Goal: Information Seeking & Learning: Learn about a topic

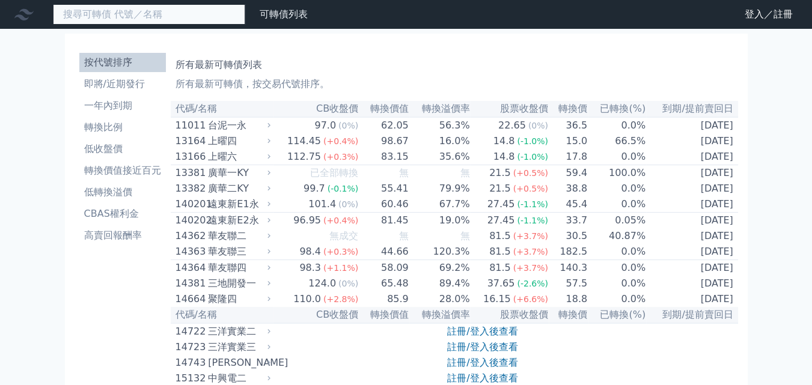
click at [197, 16] on input at bounding box center [149, 14] width 192 height 20
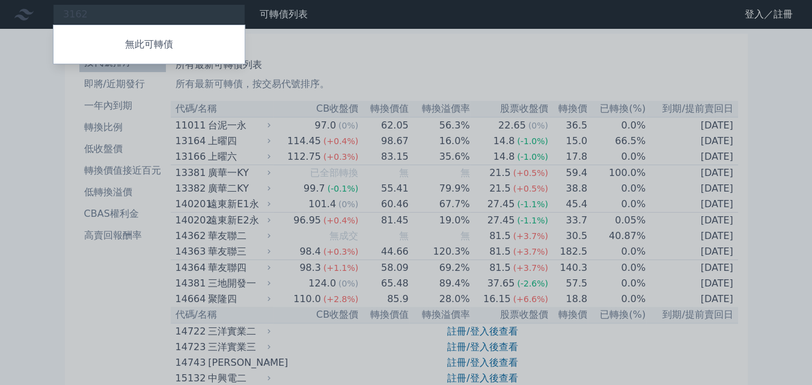
click at [115, 17] on div at bounding box center [406, 192] width 812 height 385
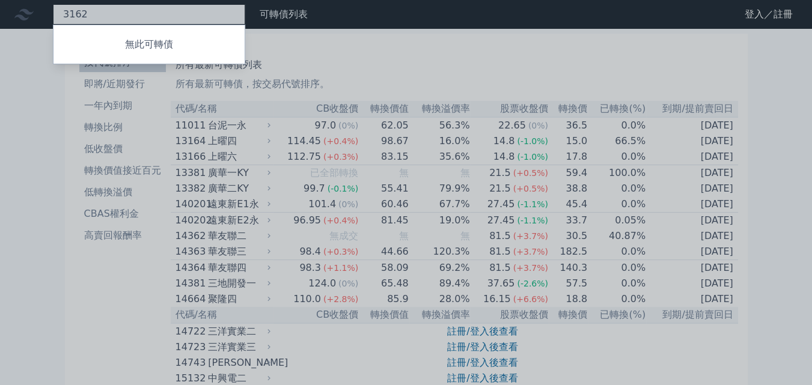
click at [198, 14] on div "3162 無此可轉債" at bounding box center [149, 14] width 192 height 20
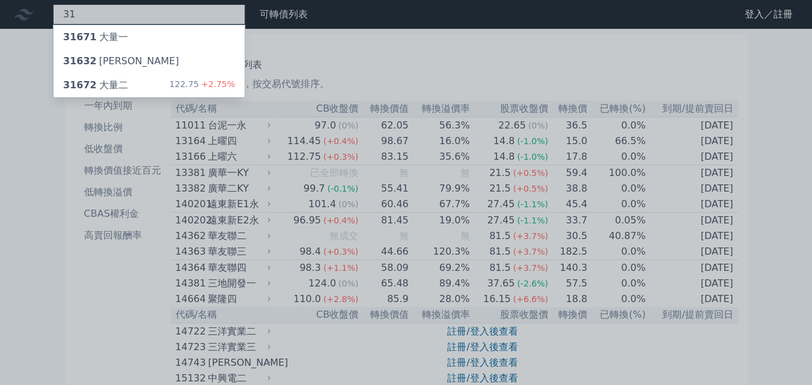
type input "3"
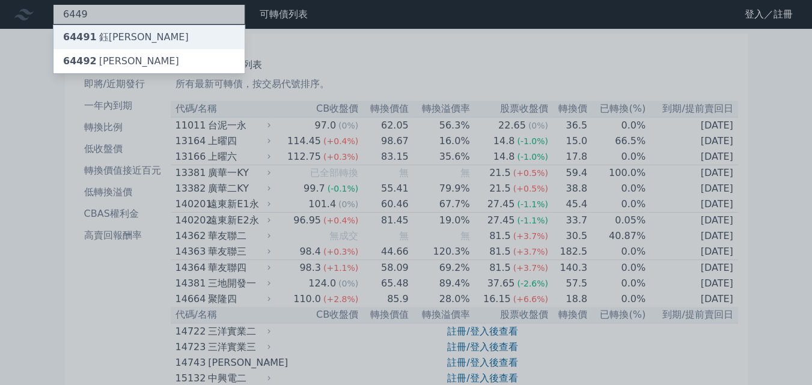
type input "6449"
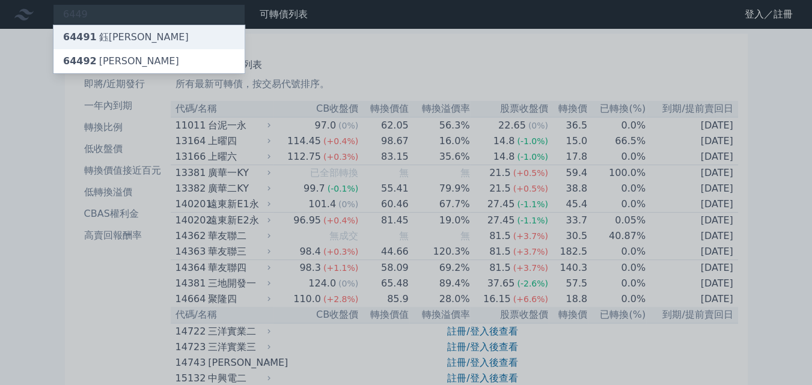
click at [117, 34] on div "64491 [PERSON_NAME]" at bounding box center [126, 37] width 126 height 14
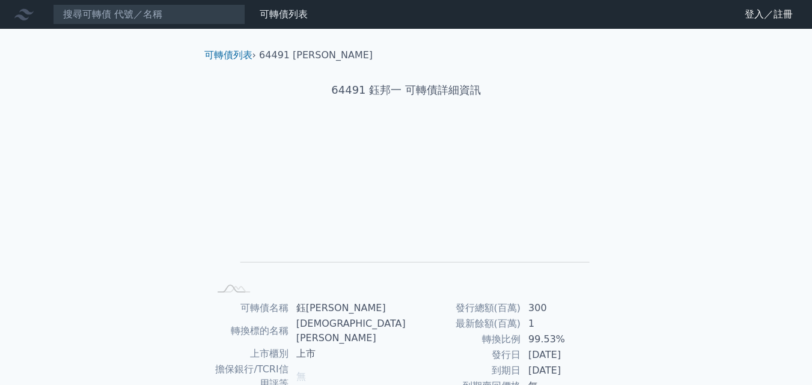
scroll to position [171, 0]
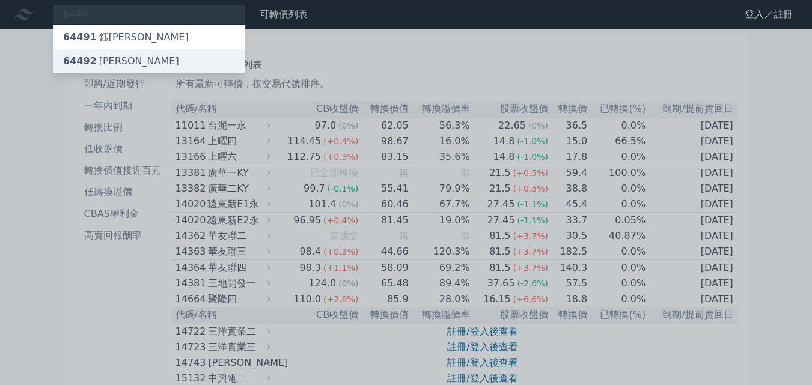
click at [82, 57] on span "64492" at bounding box center [80, 60] width 34 height 11
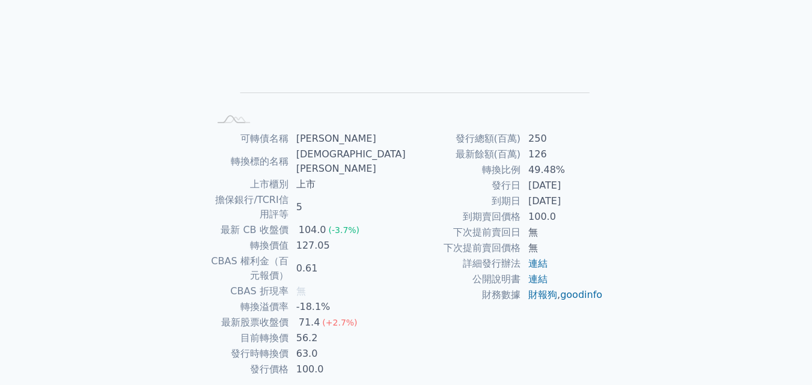
scroll to position [171, 0]
